Goal: Information Seeking & Learning: Learn about a topic

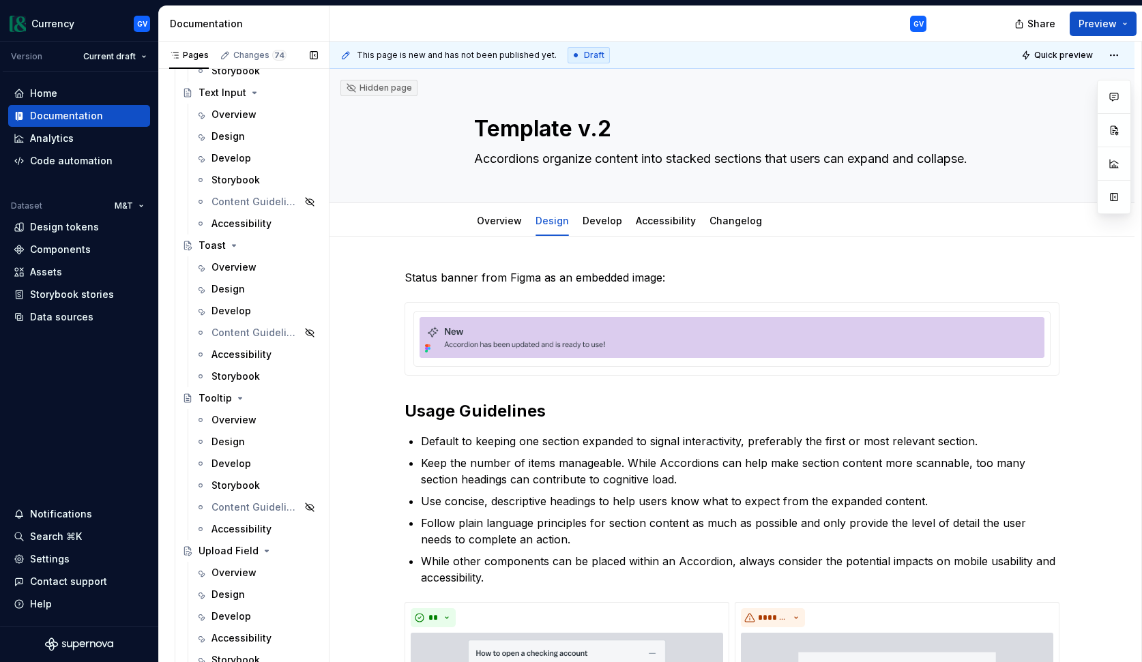
scroll to position [6634, 0]
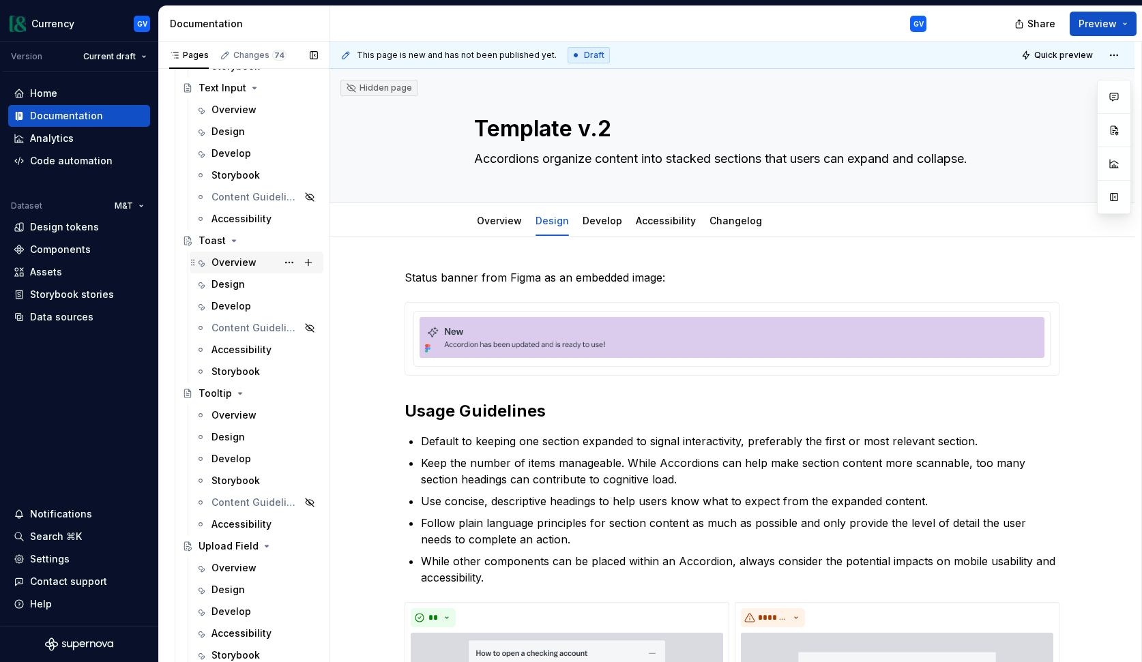
click at [249, 263] on div "Overview" at bounding box center [233, 263] width 45 height 14
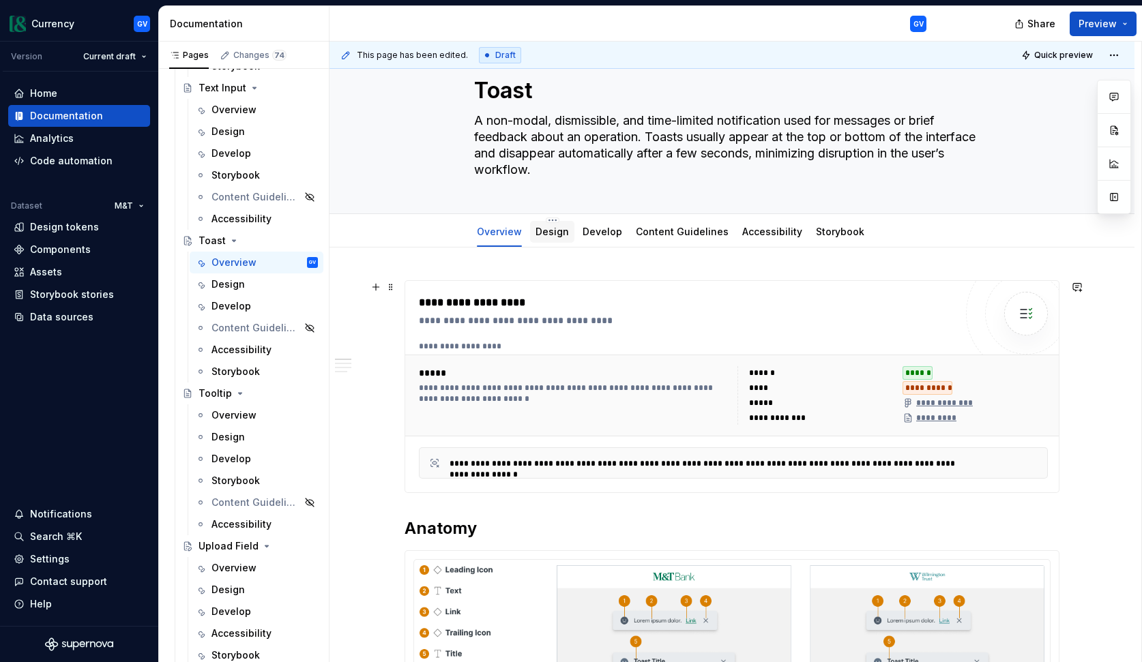
scroll to position [35, 0]
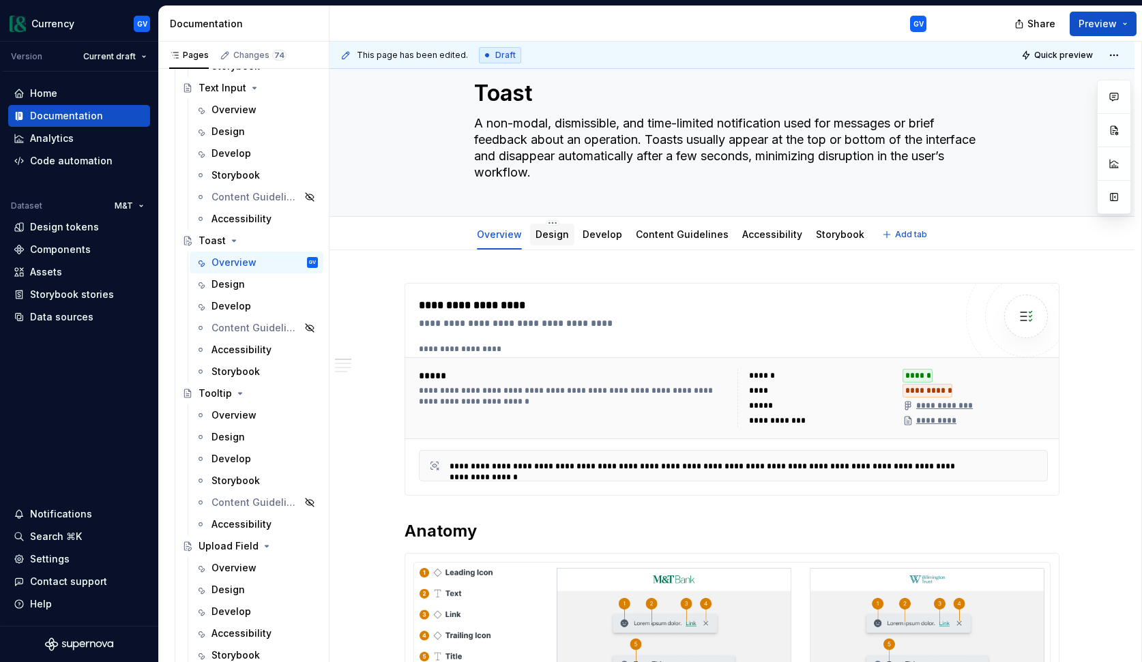
click at [559, 237] on link "Design" at bounding box center [551, 234] width 33 height 12
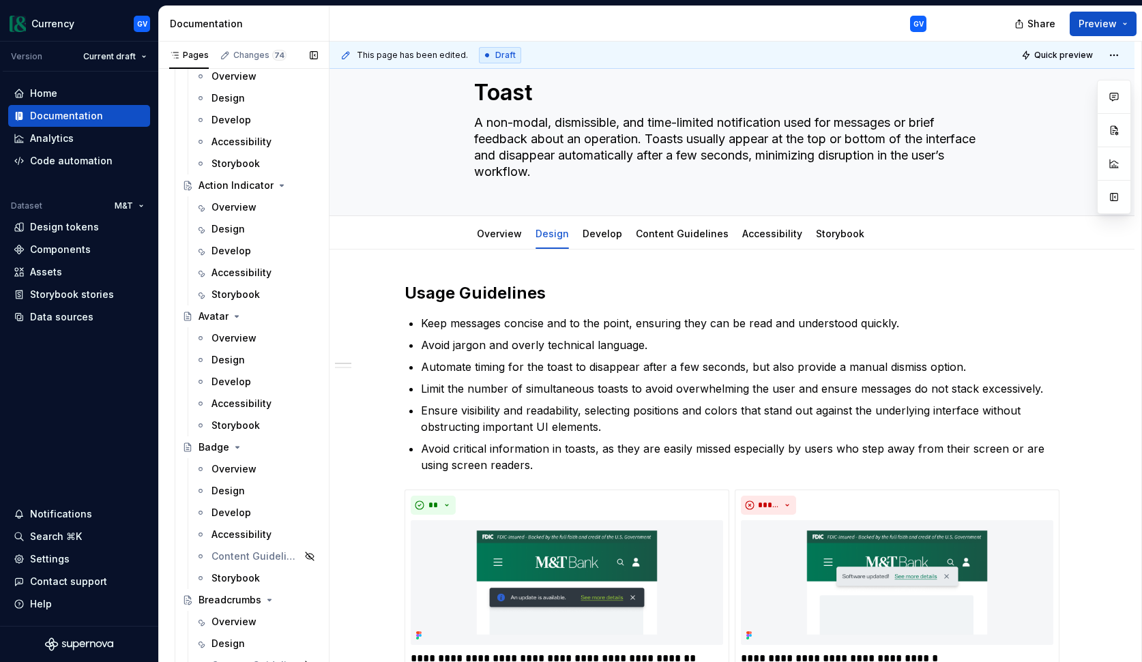
scroll to position [1313, 0]
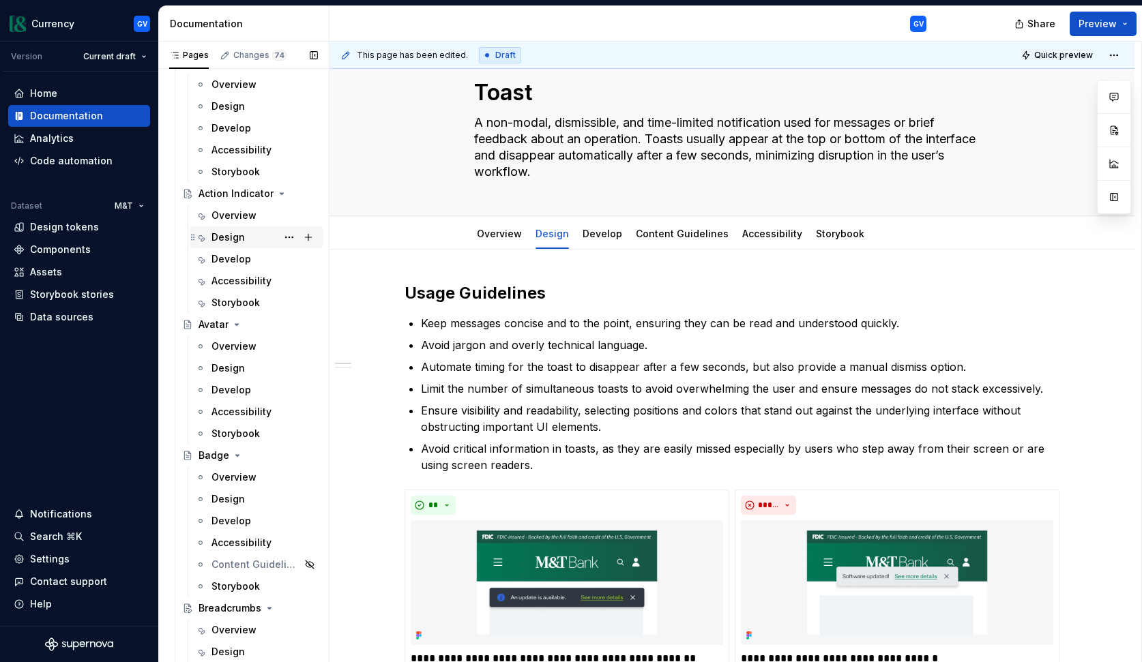
click at [246, 231] on div "Design" at bounding box center [264, 237] width 106 height 19
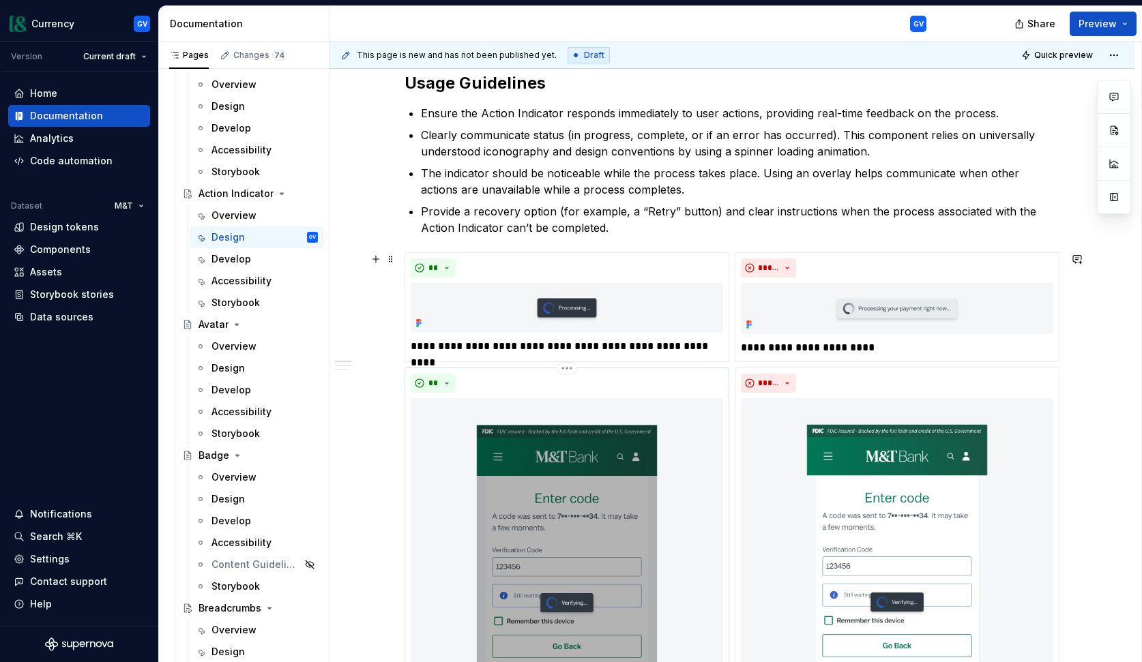
scroll to position [153, 0]
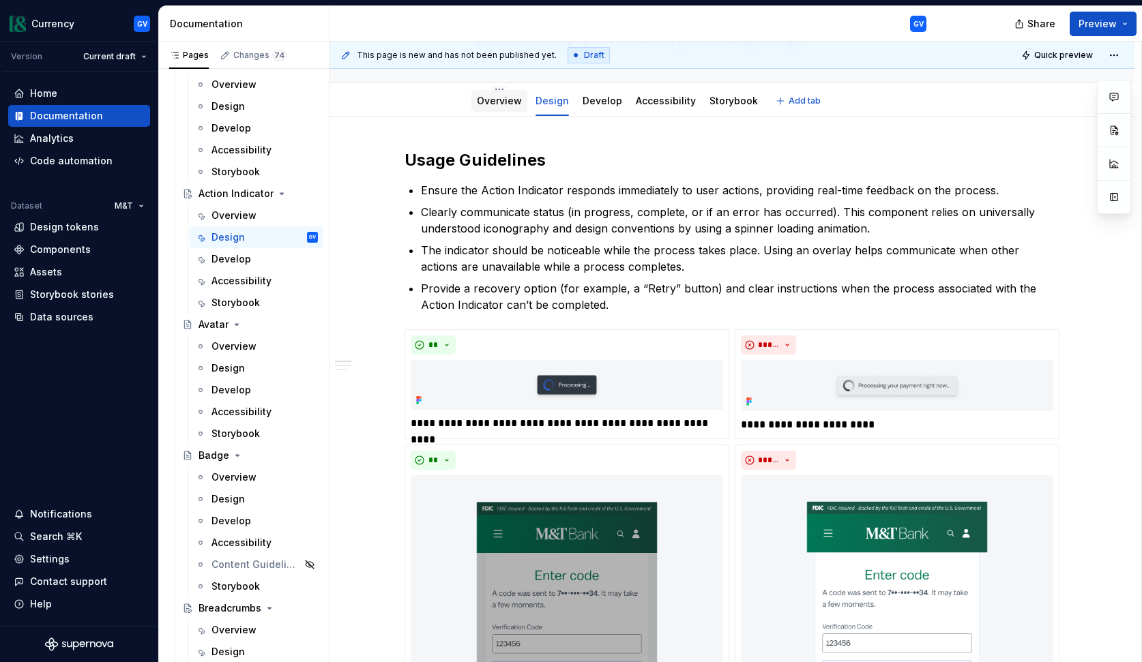
click at [501, 104] on link "Overview" at bounding box center [499, 101] width 45 height 12
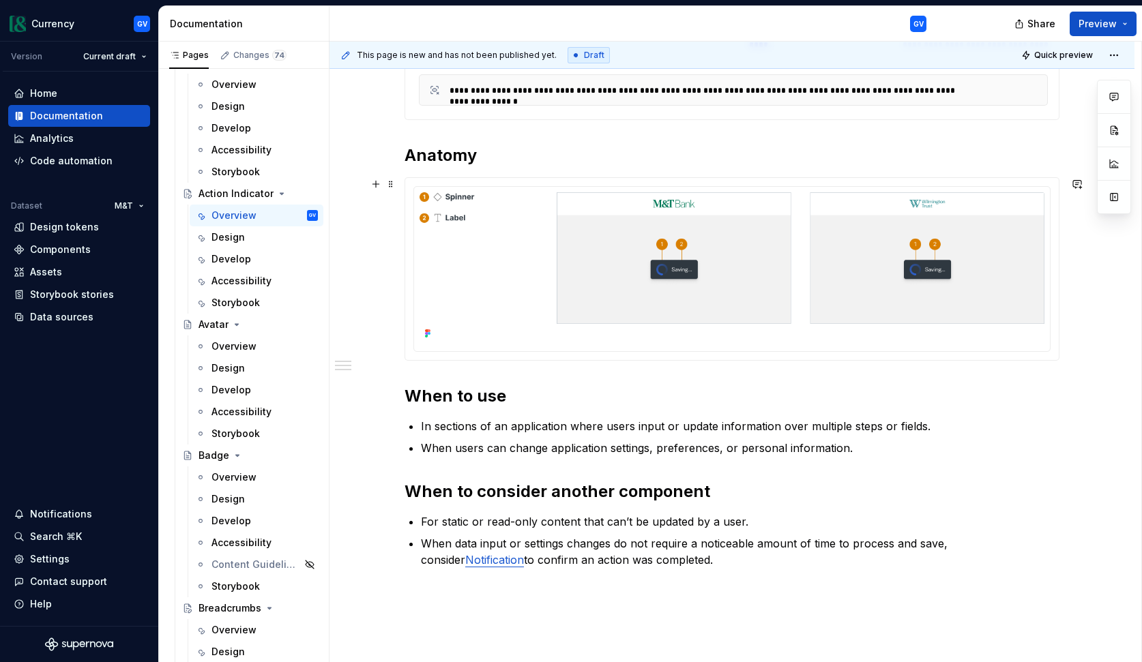
scroll to position [515, 0]
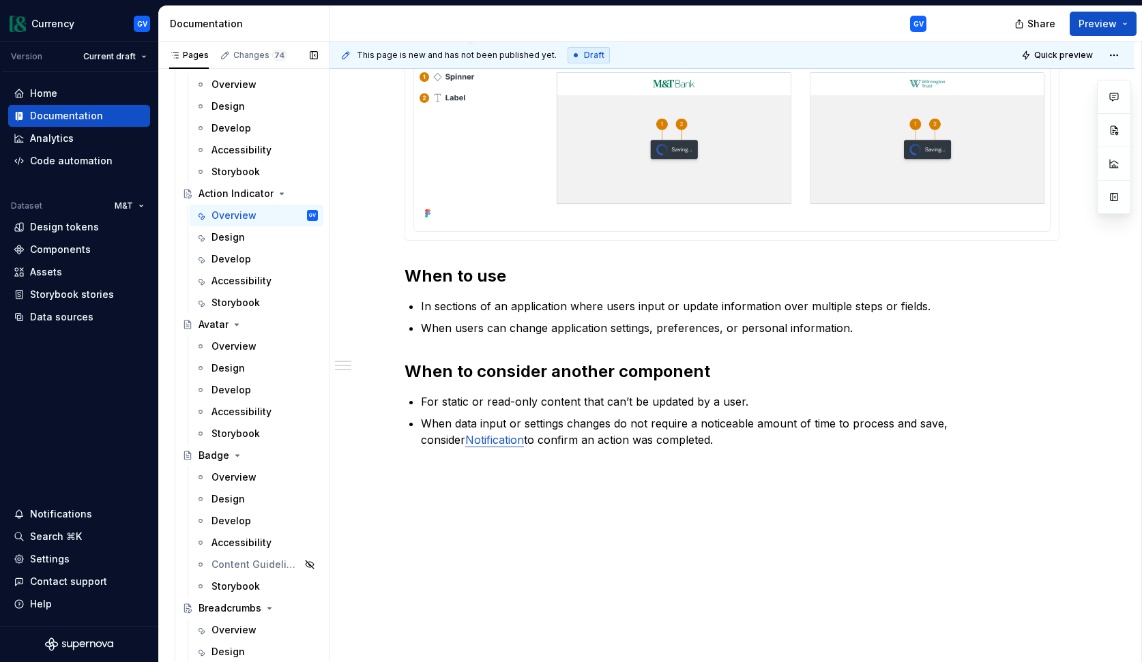
type textarea "*"
